Goal: Information Seeking & Learning: Learn about a topic

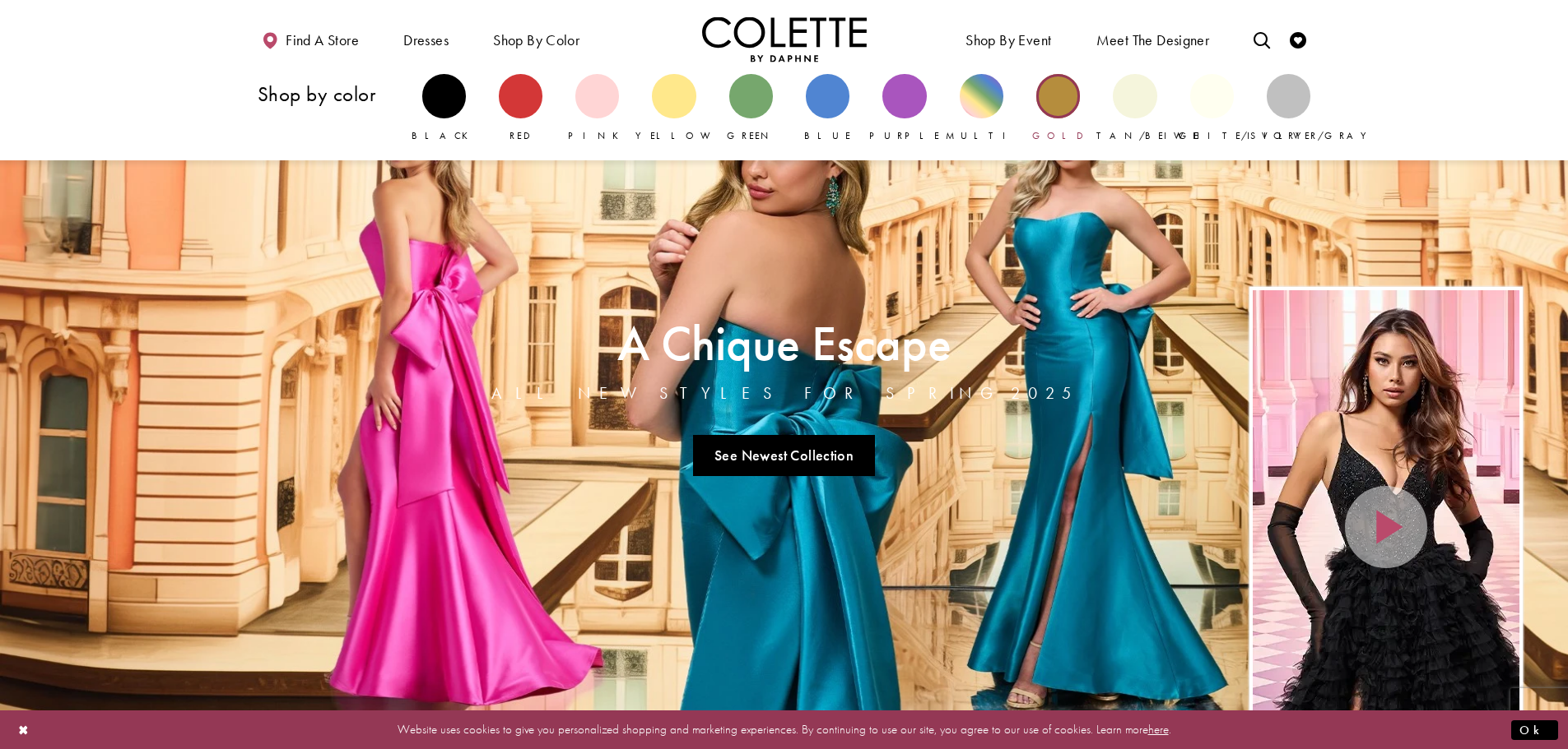
click at [1062, 93] on div "Primary block" at bounding box center [1058, 96] width 44 height 44
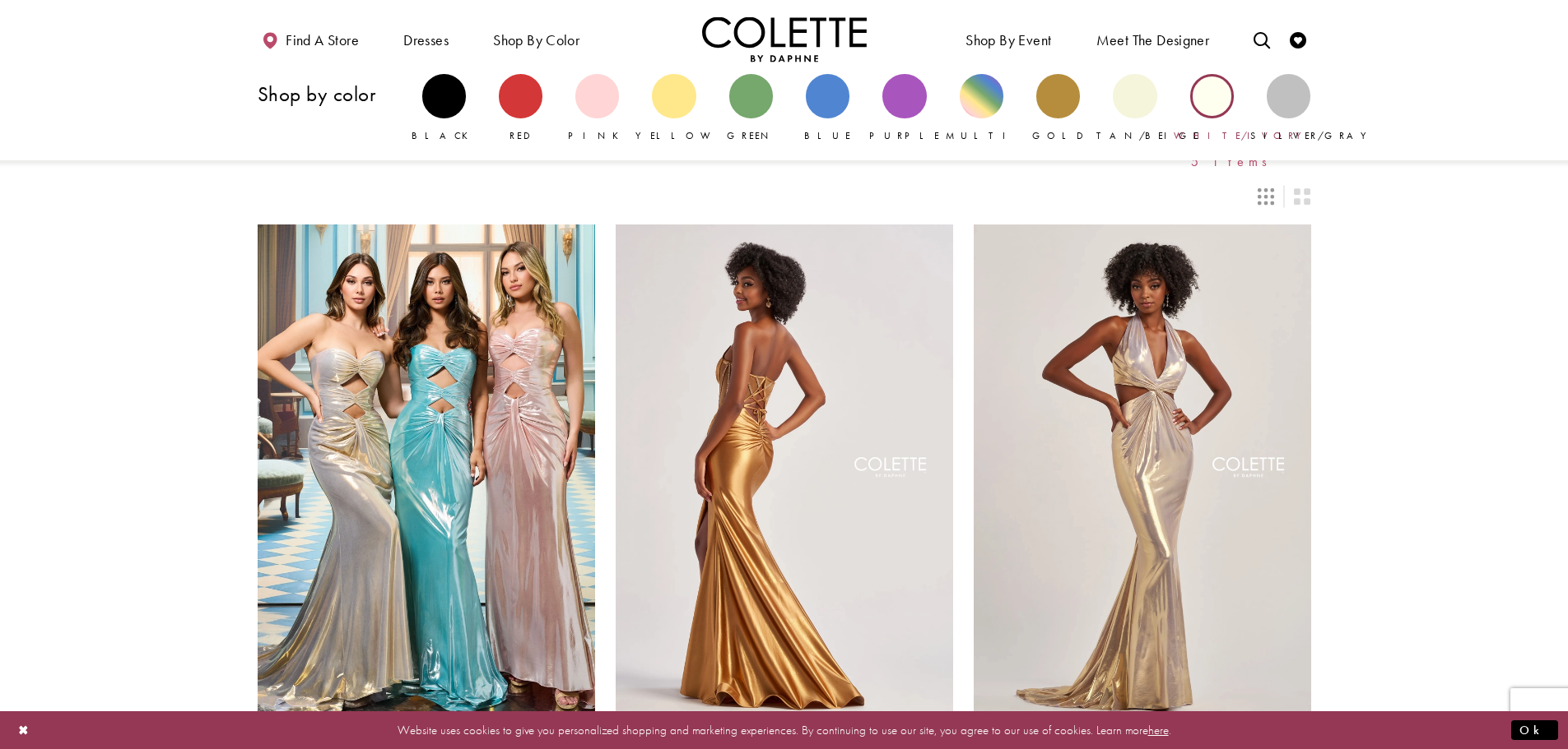
click at [1212, 87] on div "Primary block" at bounding box center [1212, 96] width 44 height 44
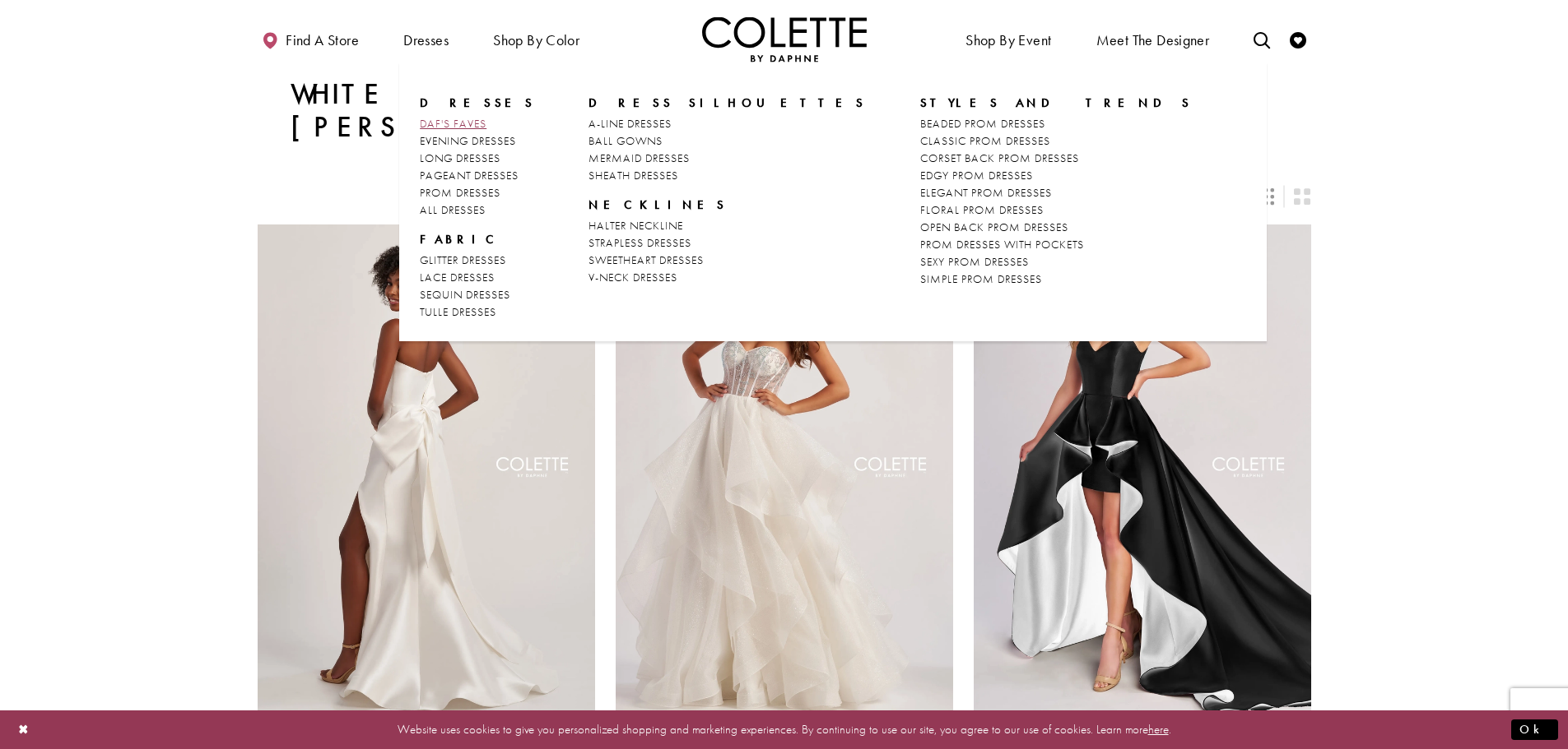
click at [467, 121] on span "DAF'S FAVES" at bounding box center [453, 124] width 67 height 15
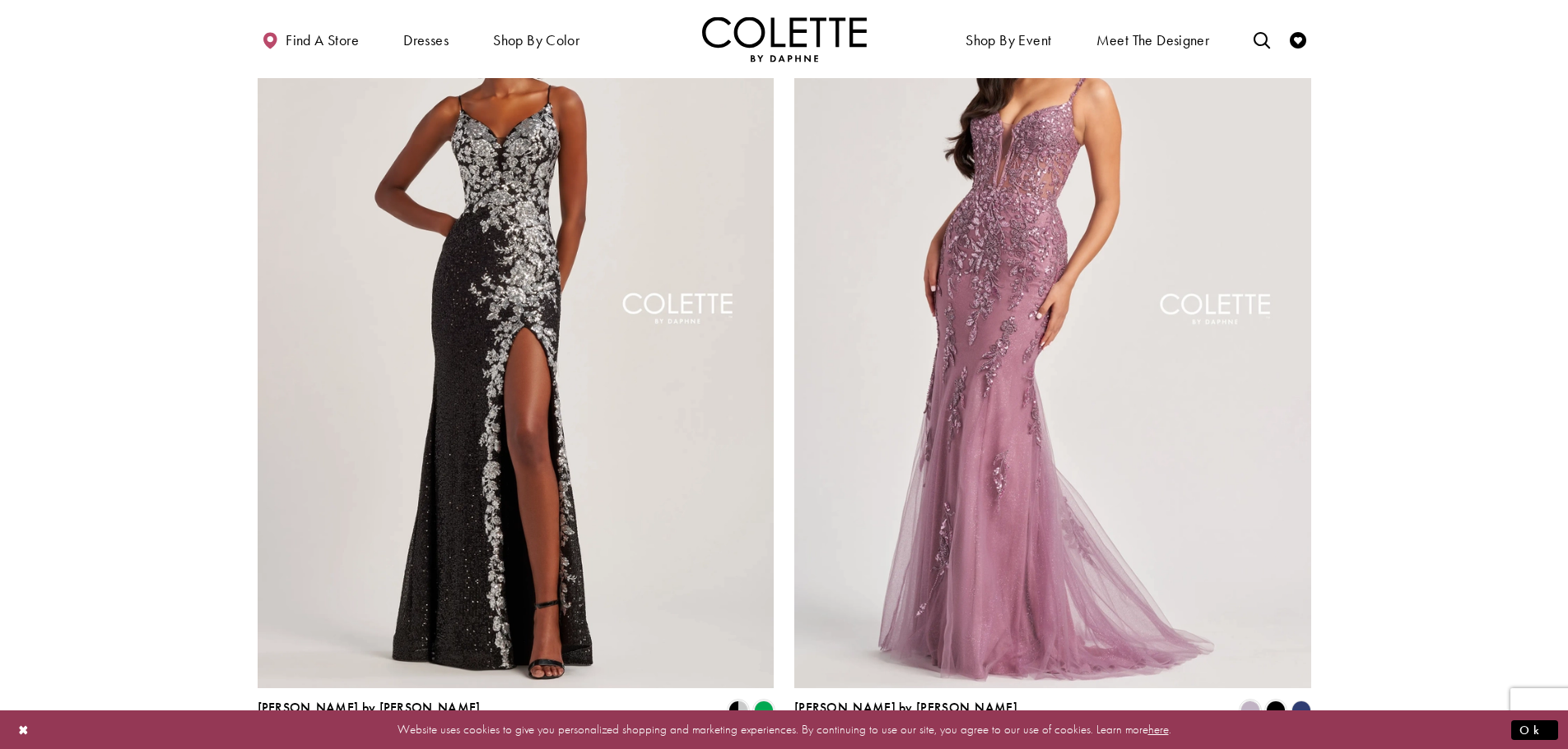
scroll to position [2715, 0]
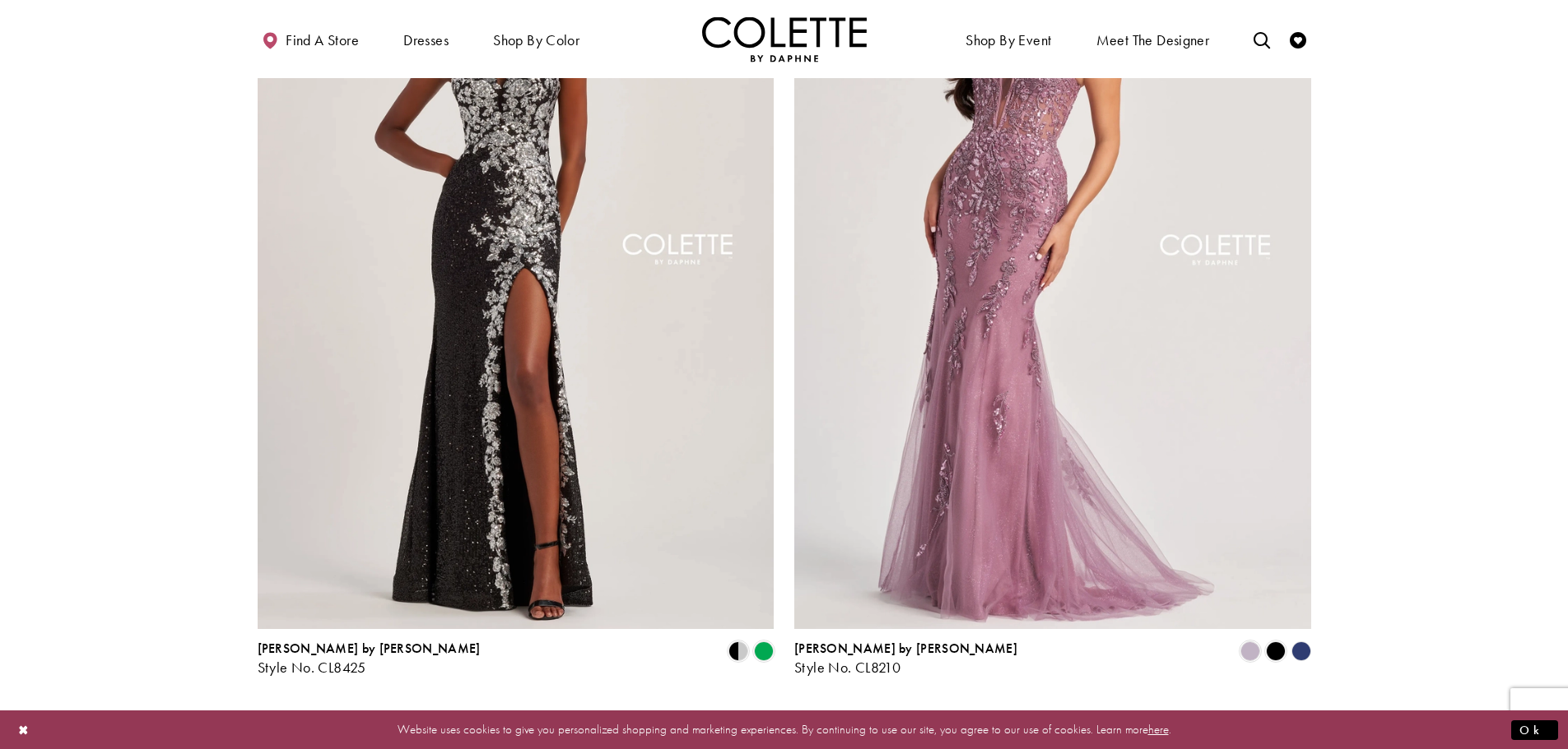
click at [807, 712] on span "2" at bounding box center [804, 720] width 8 height 17
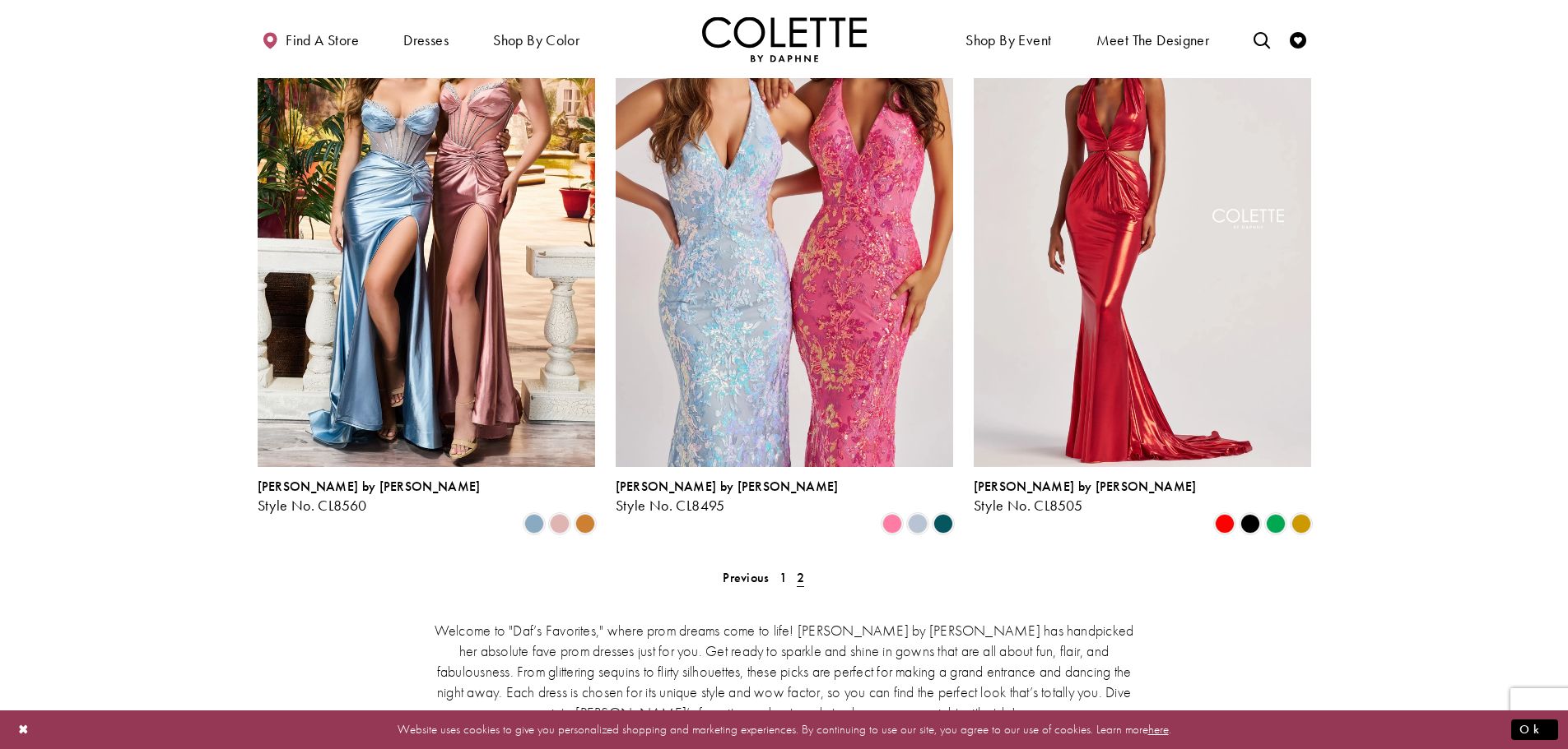
scroll to position [829, 0]
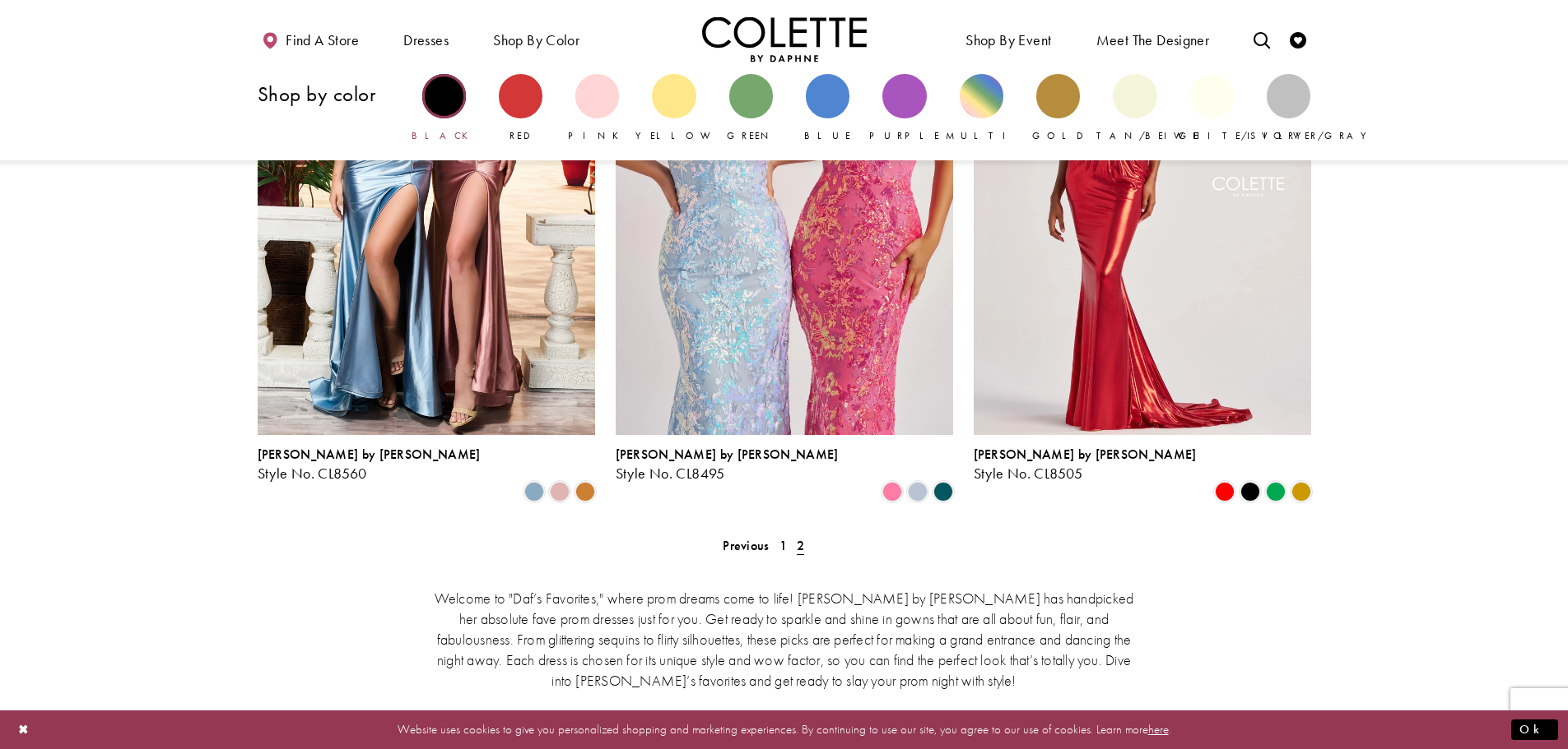
click at [439, 94] on div "Primary block" at bounding box center [444, 96] width 44 height 44
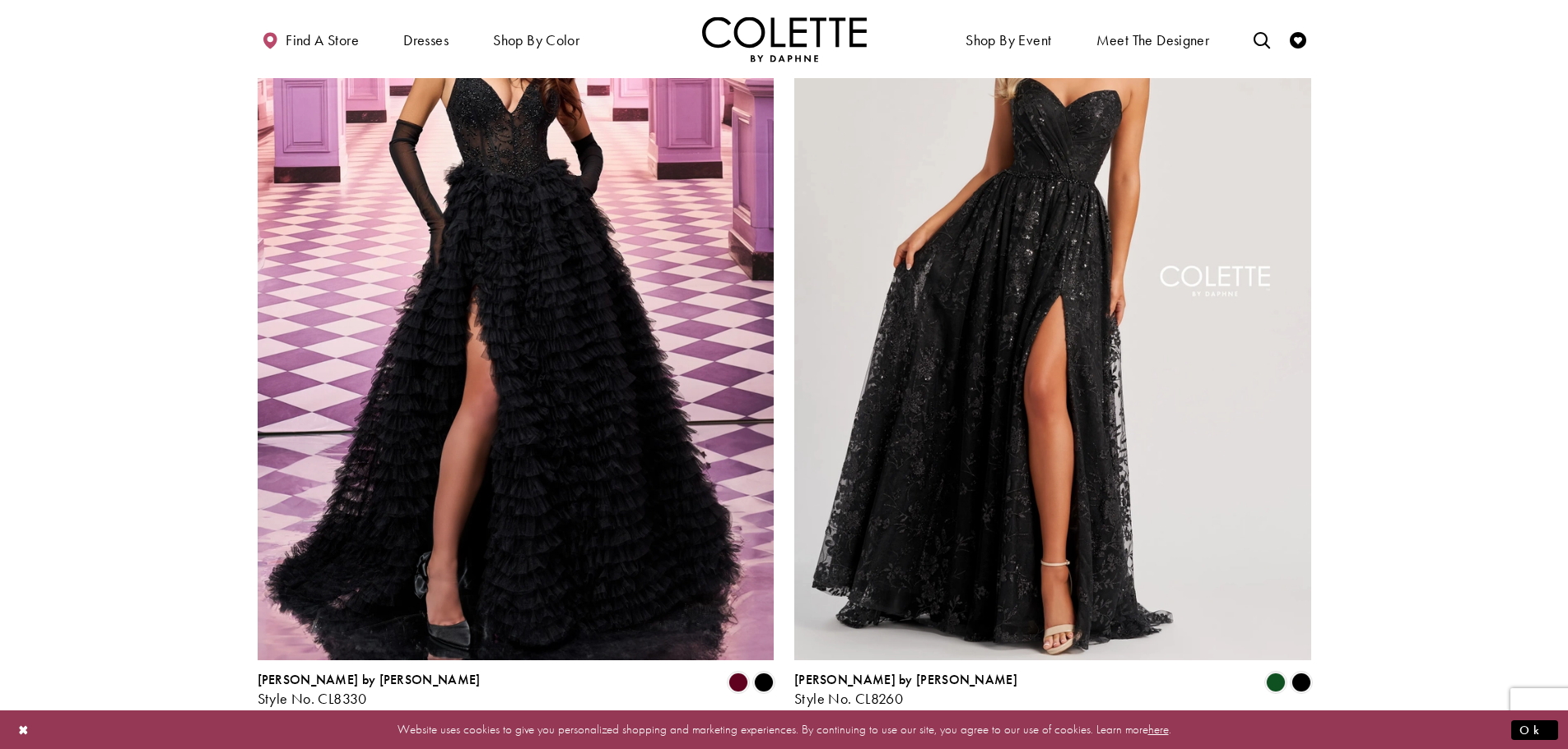
scroll to position [2879, 0]
